Goal: Information Seeking & Learning: Learn about a topic

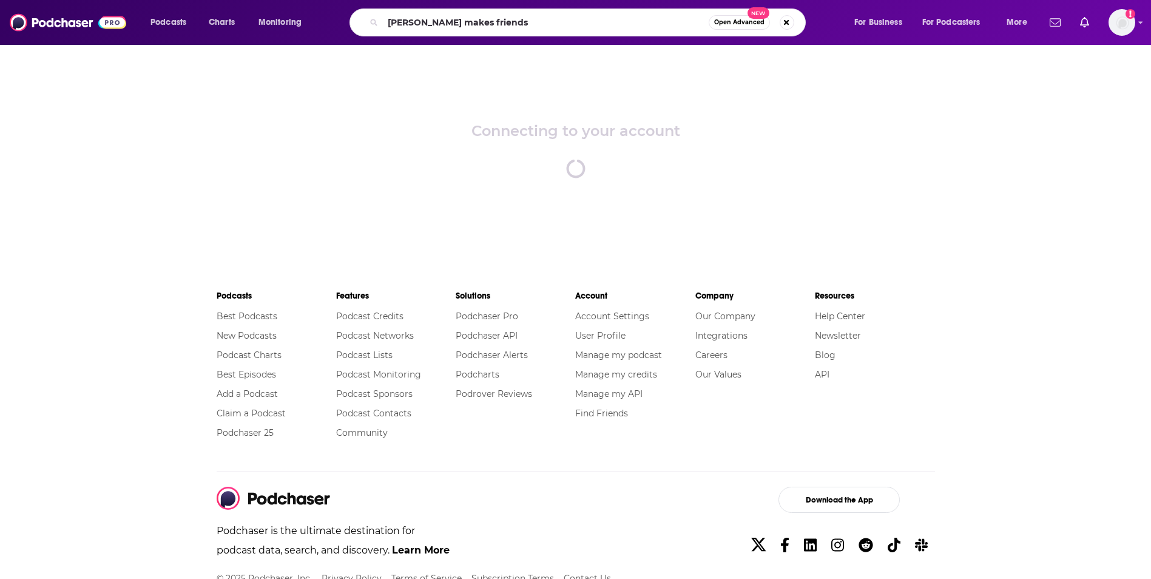
type input "[PERSON_NAME] makes friends"
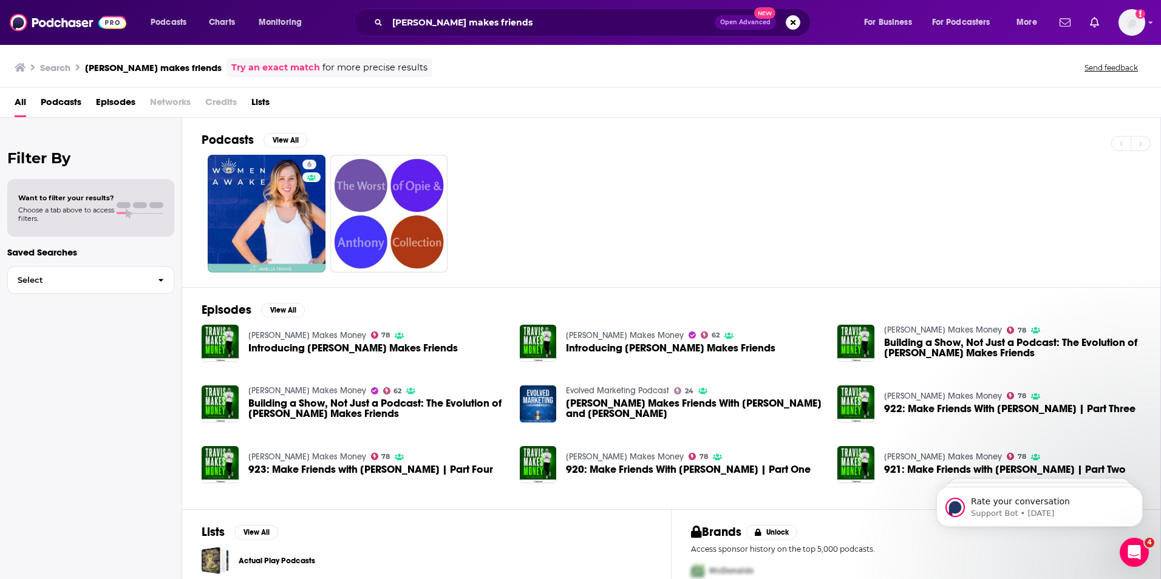
click at [80, 101] on span "Podcasts" at bounding box center [61, 104] width 41 height 25
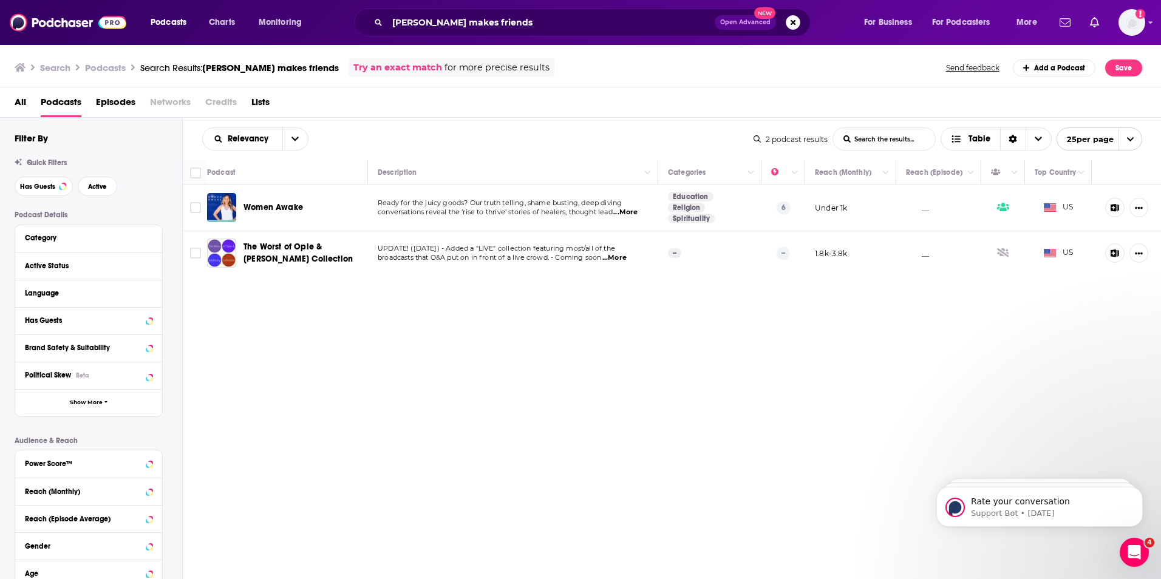
click at [20, 97] on span "All" at bounding box center [21, 104] width 12 height 25
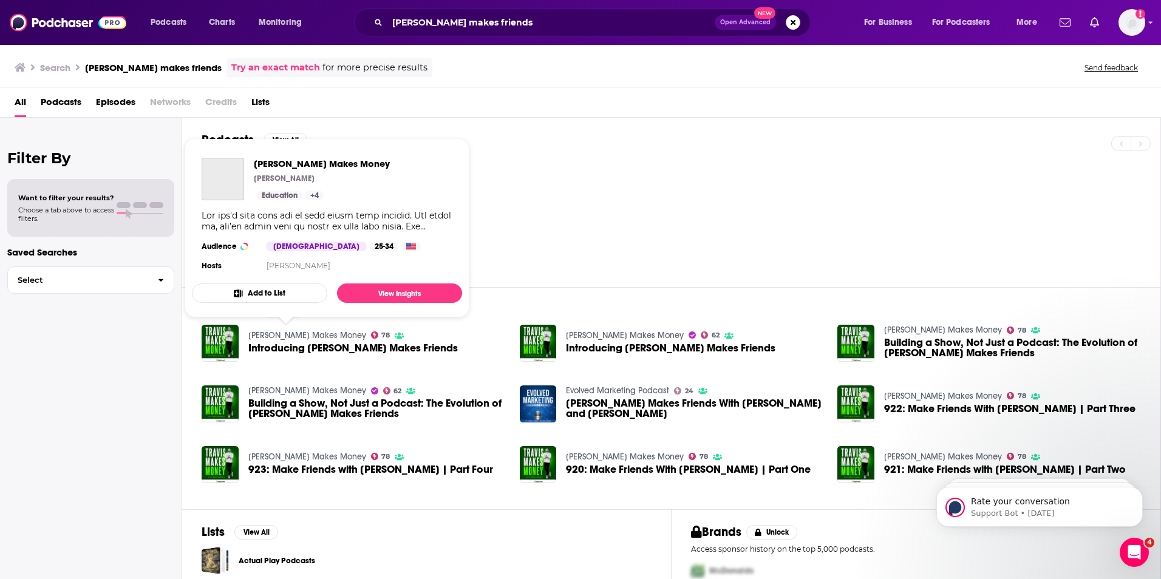
click at [291, 334] on link "[PERSON_NAME] Makes Money" at bounding box center [307, 335] width 118 height 10
